Goal: Find specific page/section: Find specific page/section

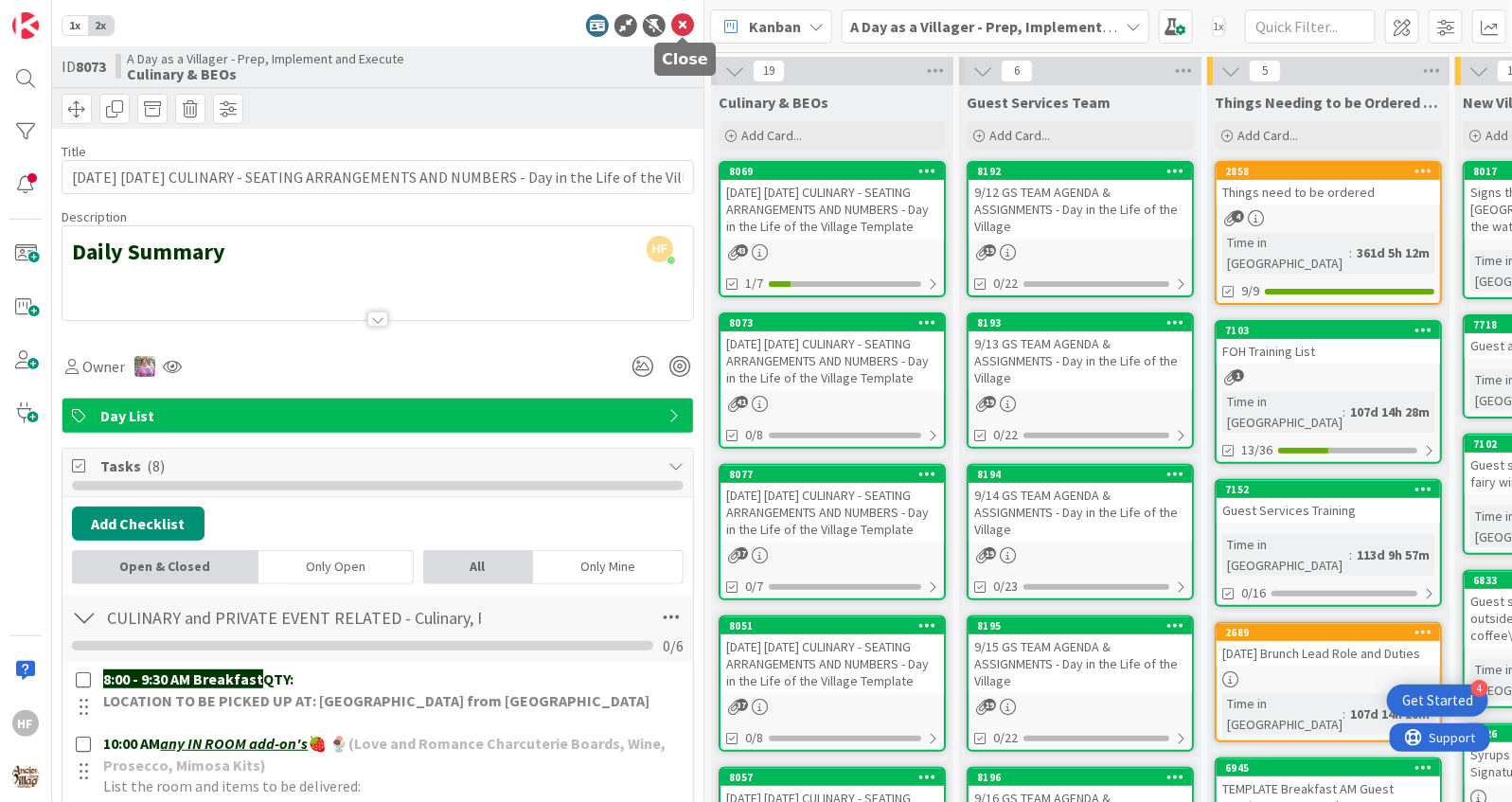
click at [681, 25] on icon at bounding box center [682, 25] width 23 height 23
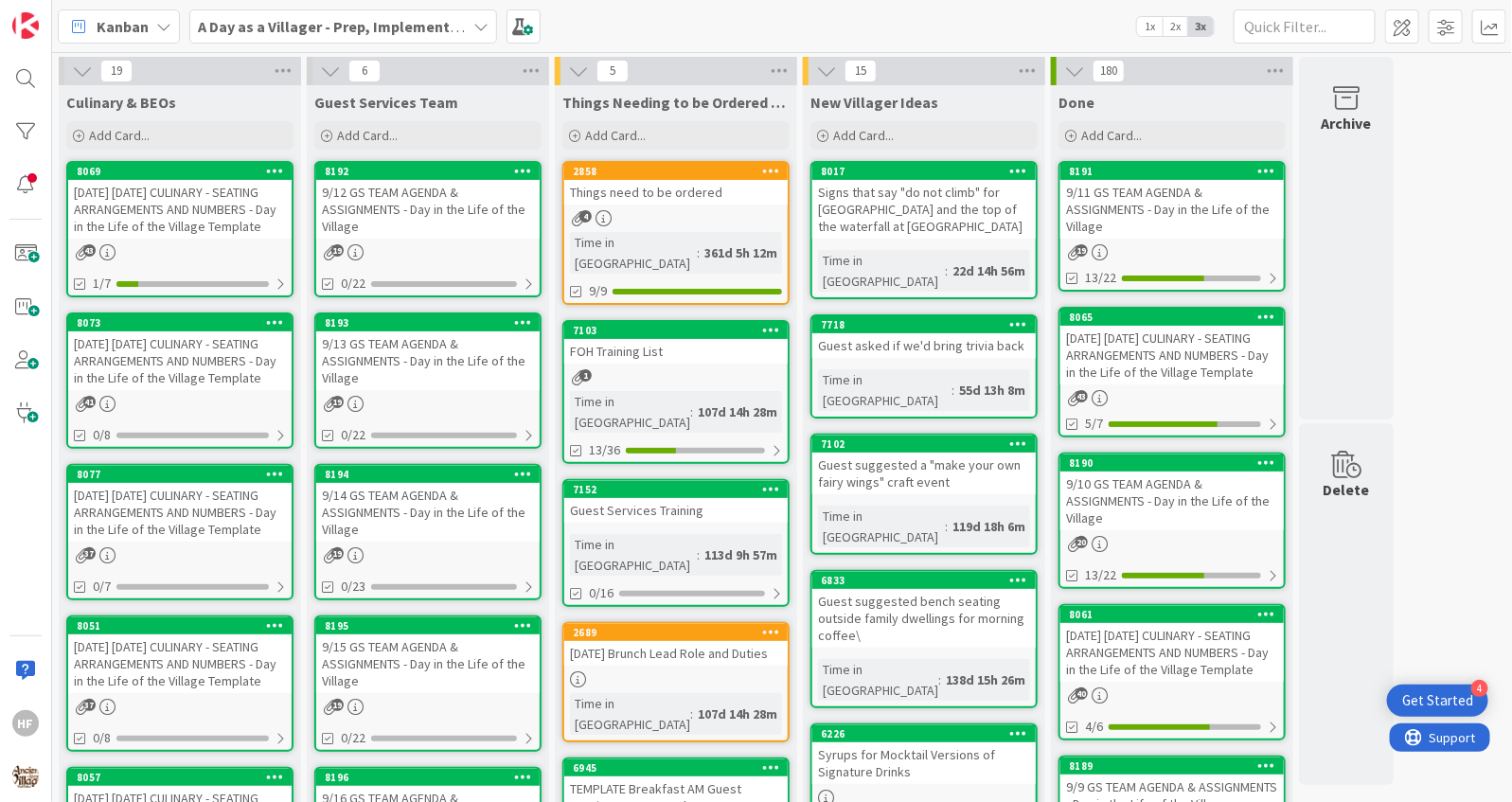
click at [223, 368] on div "[DATE] [DATE] CULINARY - SEATING ARRANGEMENTS AND NUMBERS - Day in the Life of …" at bounding box center [179, 360] width 223 height 58
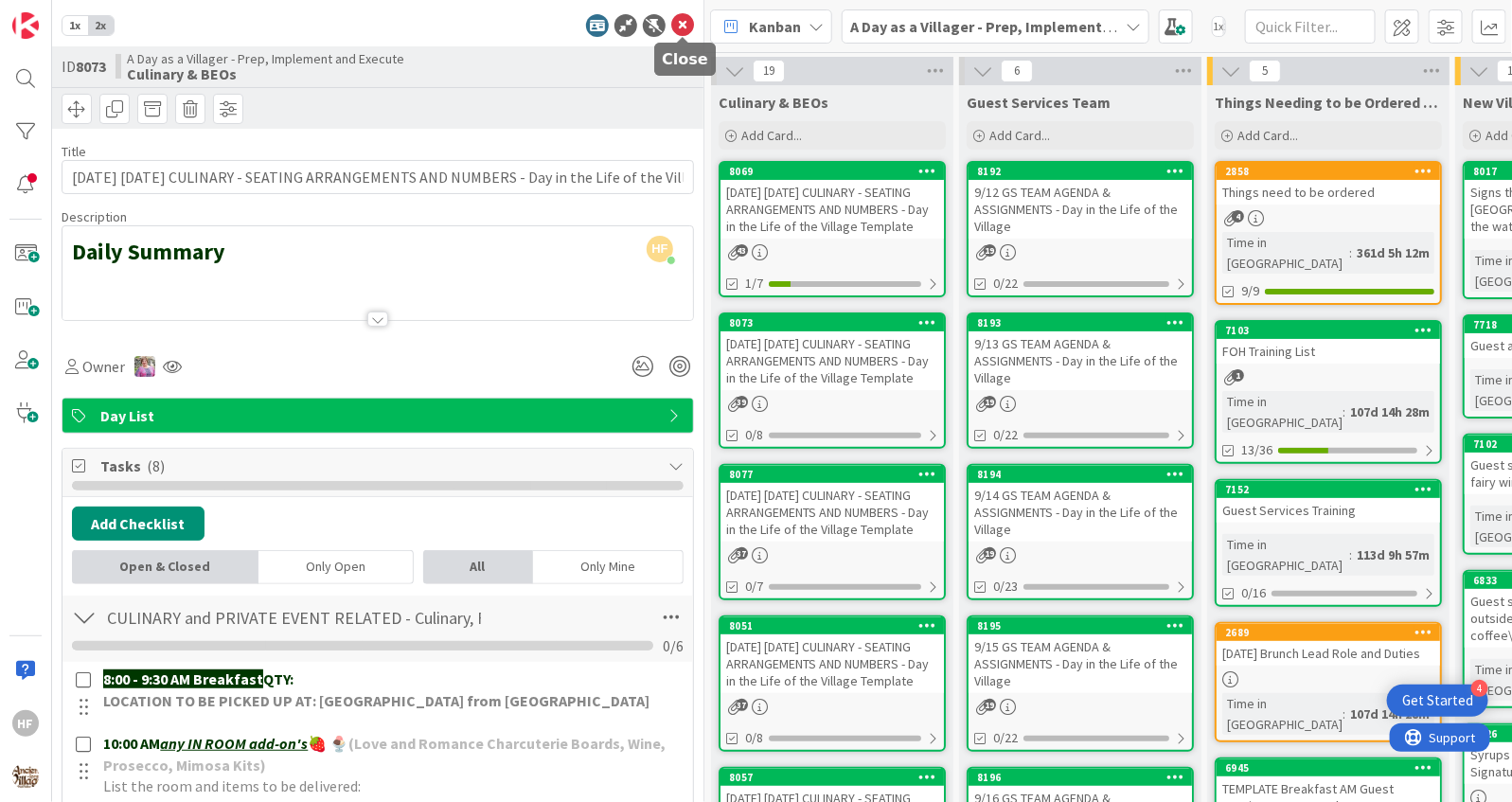
click at [683, 29] on icon at bounding box center [682, 25] width 23 height 23
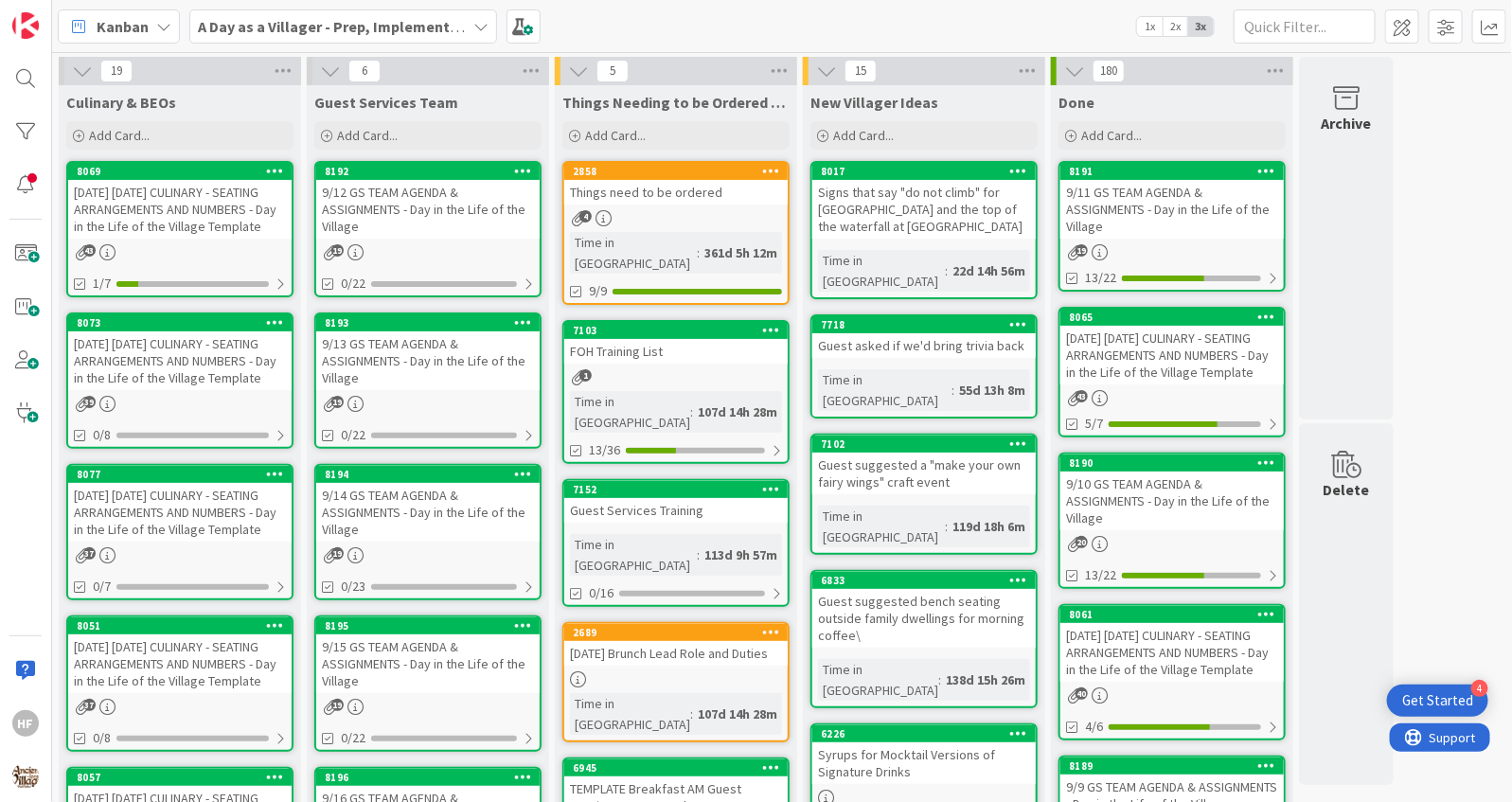
click at [223, 228] on div "[DATE] [DATE] CULINARY - SEATING ARRANGEMENTS AND NUMBERS - Day in the Life of …" at bounding box center [179, 208] width 223 height 58
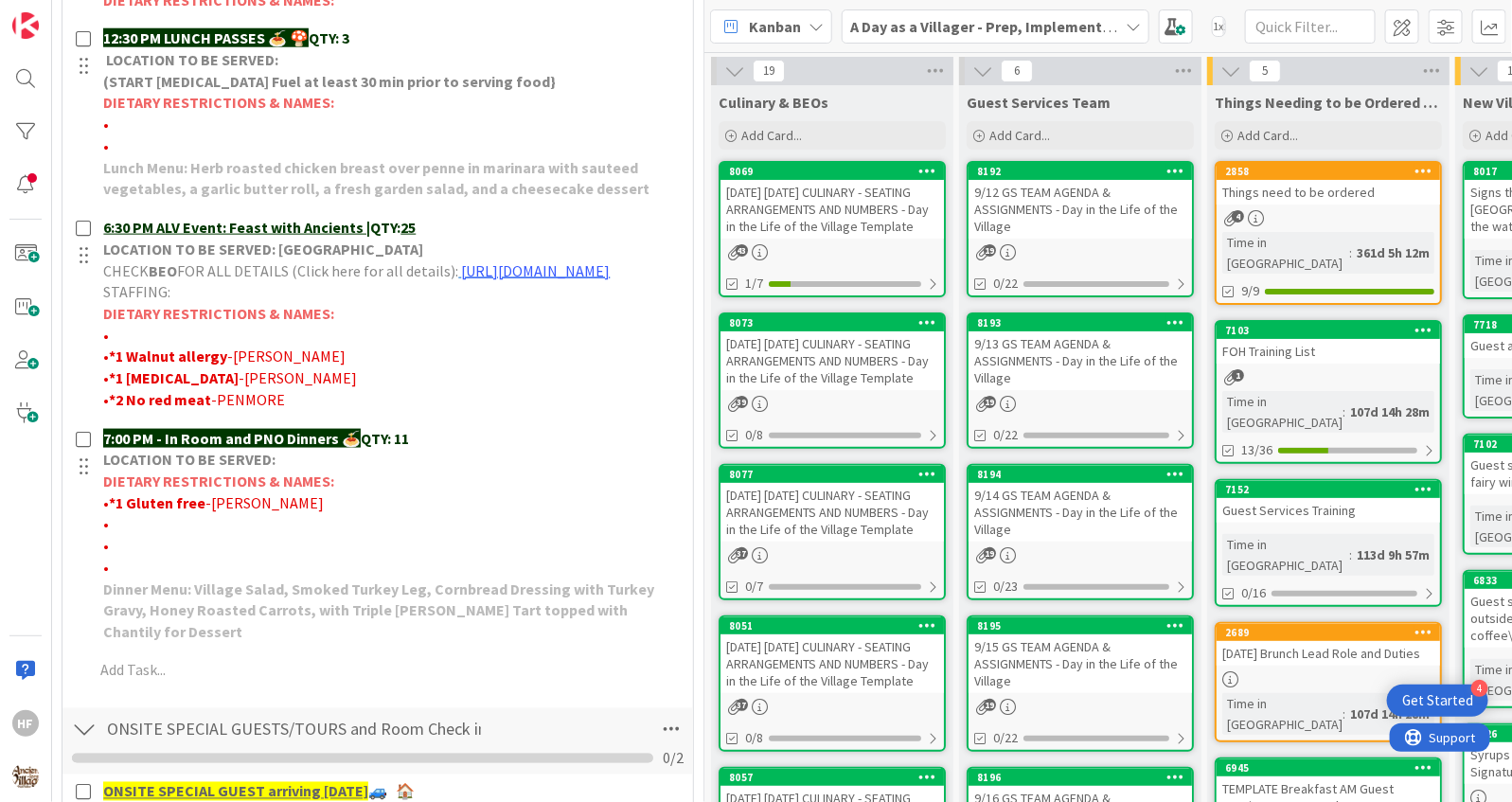
scroll to position [904, 0]
